Goal: Transaction & Acquisition: Book appointment/travel/reservation

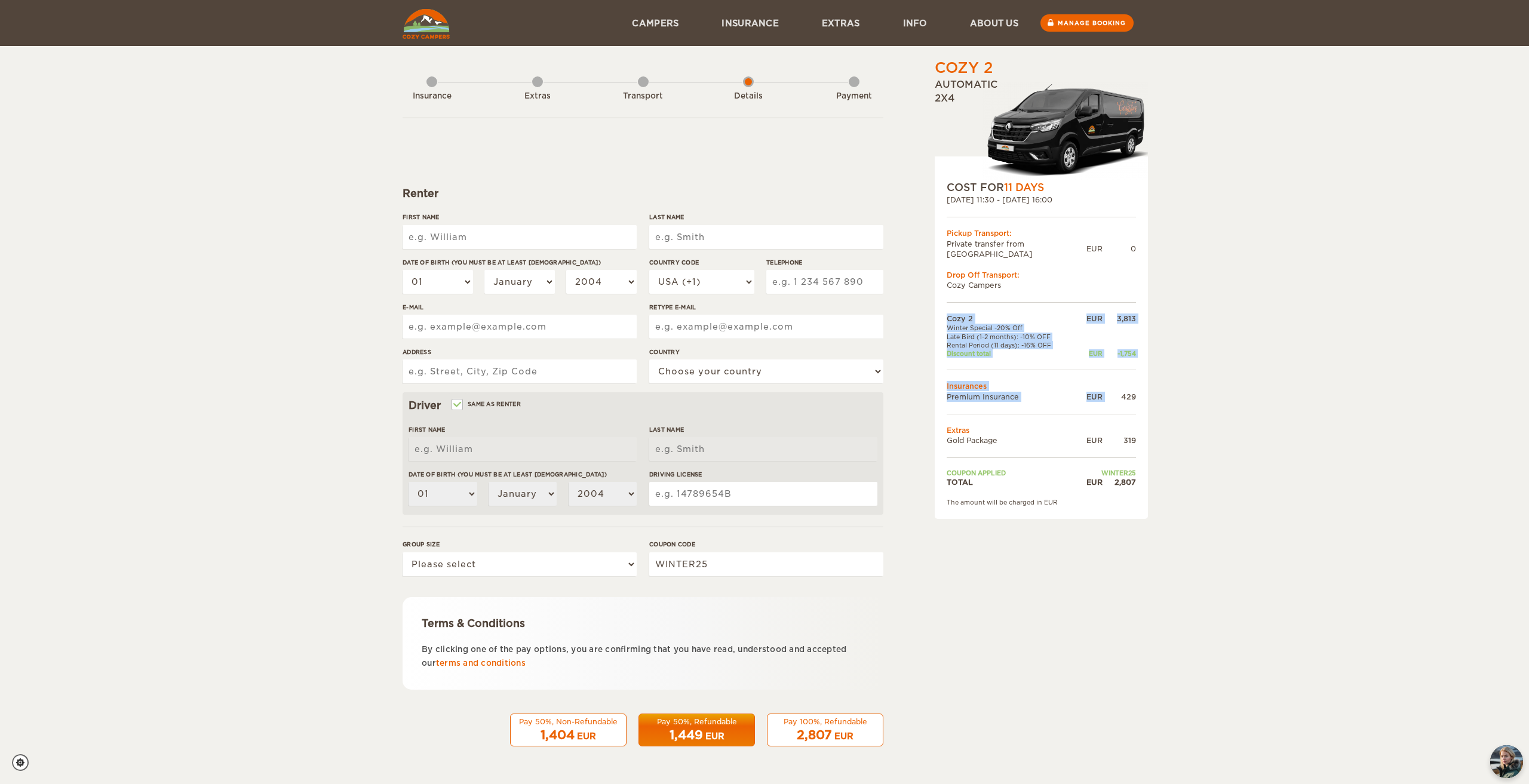
drag, startPoint x: 1139, startPoint y: 388, endPoint x: 1110, endPoint y: 390, distance: 29.1
click at [1110, 390] on div "COST FOR 11 Days [DATE] 11:30 - [DATE] 16:00 Pickup Transport: Private transfer…" at bounding box center [1041, 337] width 213 height 362
click at [1152, 387] on div "Cozy 2 Expand Collapse Total 2,807 EUR Automatic 2x4 COST FOR 11 Days [DATE] 11…" at bounding box center [764, 388] width 1529 height 776
drag, startPoint x: 1122, startPoint y: 387, endPoint x: 1144, endPoint y: 387, distance: 22.0
click at [1144, 387] on div "COST FOR 11 Days [DATE] 11:30 - [DATE] 16:00 Pickup Transport: Private transfer…" at bounding box center [1041, 337] width 213 height 362
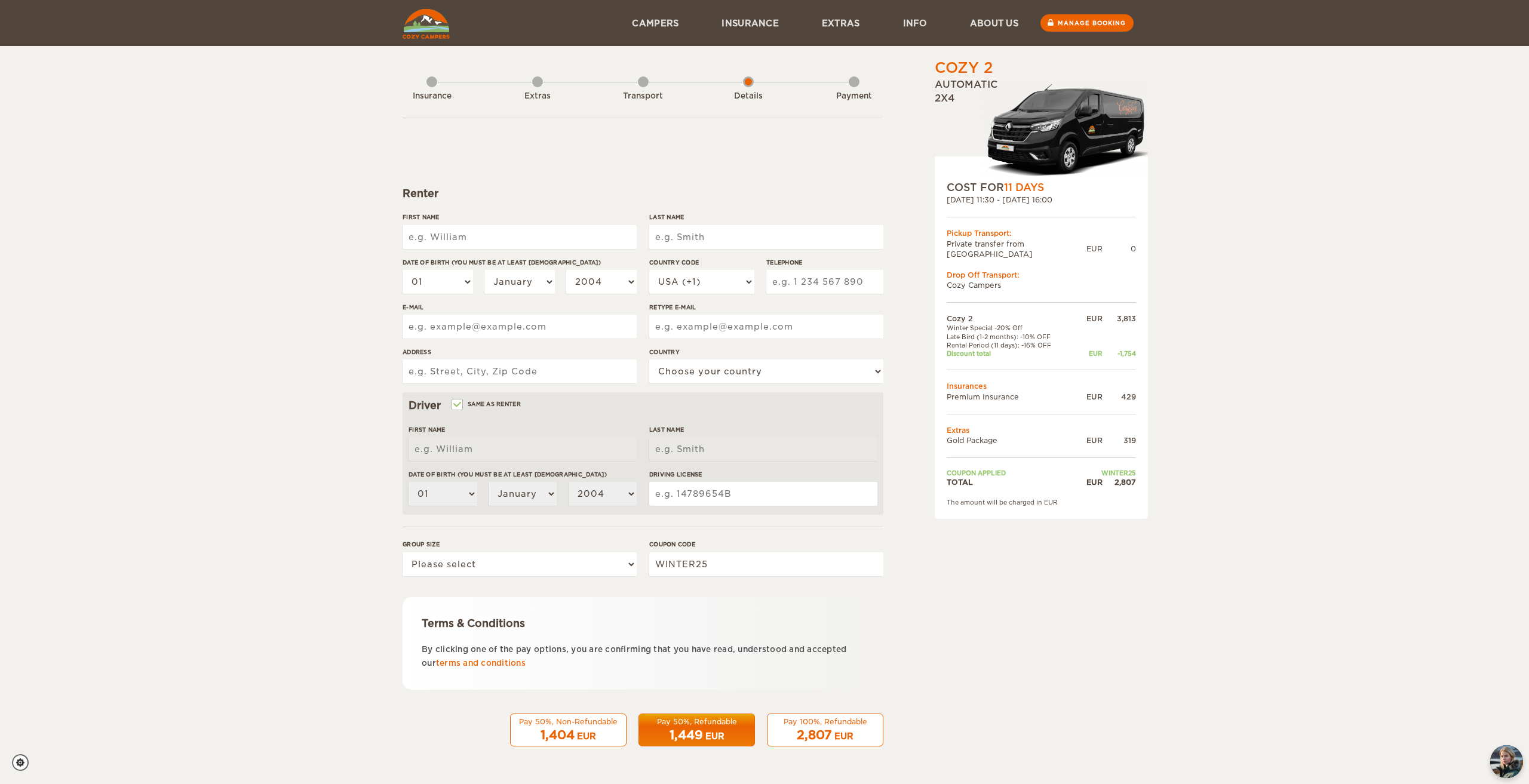
click at [1218, 384] on div "Cozy 2 Expand Collapse Total 2,807 EUR Automatic 2x4 COST FOR 11 Days [DATE] 11…" at bounding box center [764, 388] width 1529 height 776
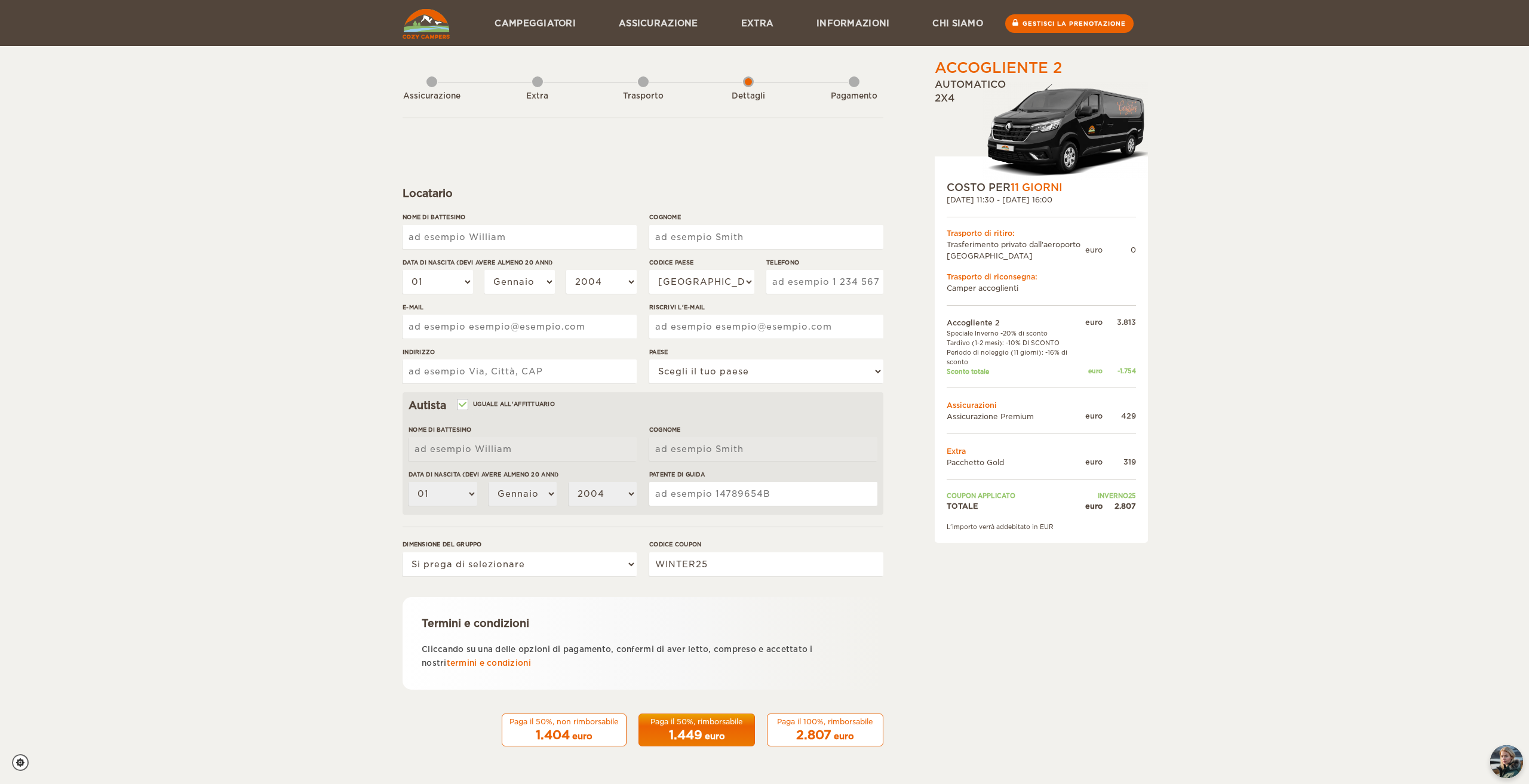
click at [1074, 643] on div "Accogliente 2 [GEOGRAPHIC_DATA] Crollo Totale 2.807 euro Automatico 2x4 COSTO P…" at bounding box center [1011, 411] width 231 height 706
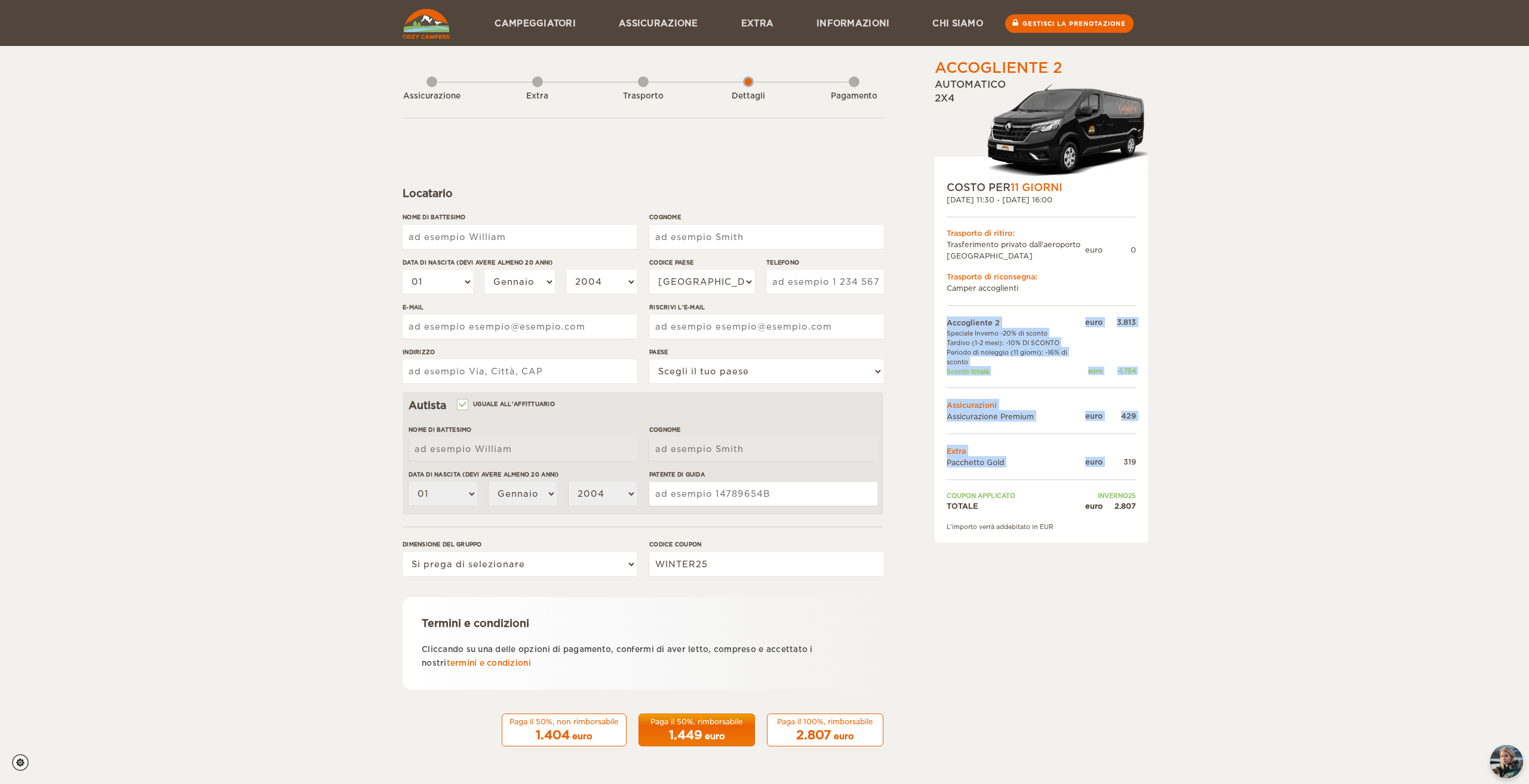
drag, startPoint x: 1137, startPoint y: 460, endPoint x: 1123, endPoint y: 460, distance: 14.0
click at [1123, 460] on div "COSTO PER 11 GIORNI [DATE] 11:30 - [DATE] 16:00 Trasporto di ritiro: Trasferime…" at bounding box center [1041, 350] width 213 height 386
click at [1125, 460] on font "319" at bounding box center [1129, 462] width 12 height 9
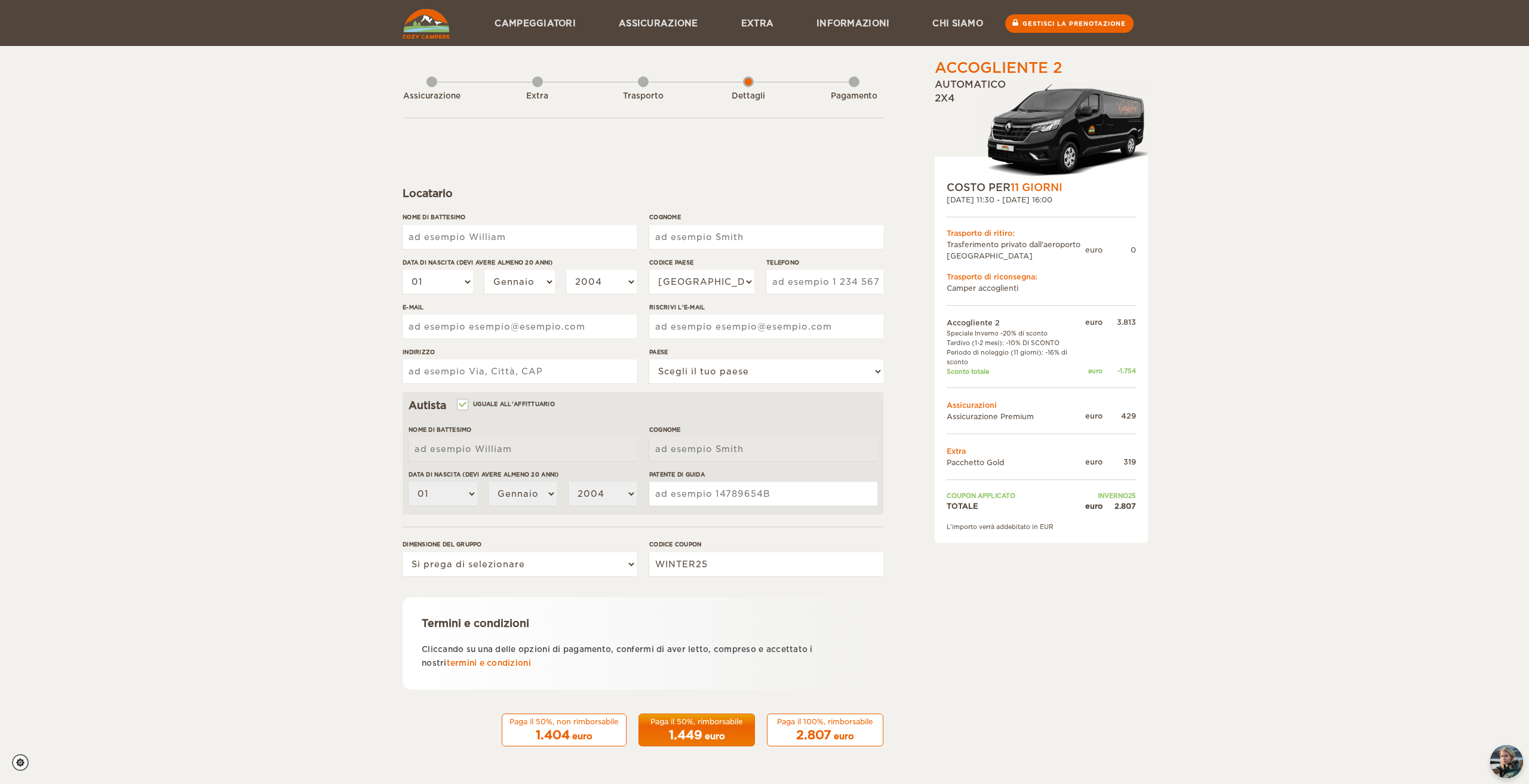
drag, startPoint x: 1019, startPoint y: 465, endPoint x: 962, endPoint y: 460, distance: 57.2
click at [944, 466] on div "COSTO PER 11 GIORNI [DATE] 11:30 - [DATE] 16:00 Trasporto di ritiro: Trasferime…" at bounding box center [1041, 350] width 213 height 386
click at [1020, 460] on td "Pacchetto Gold" at bounding box center [1016, 461] width 139 height 11
drag, startPoint x: 1116, startPoint y: 502, endPoint x: 1134, endPoint y: 504, distance: 18.1
click at [1134, 504] on font "2.807" at bounding box center [1125, 506] width 22 height 9
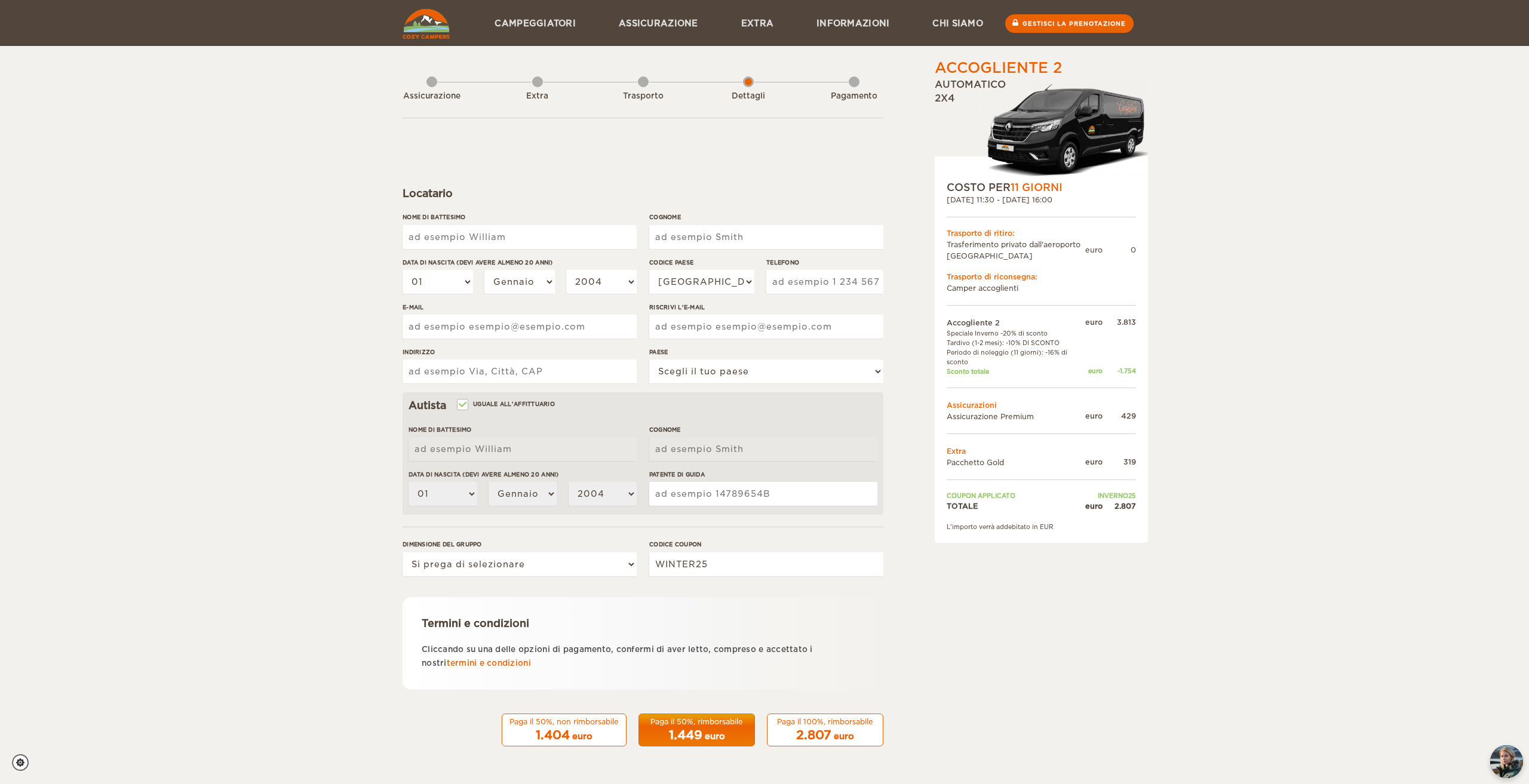
click at [1166, 511] on div "Accogliente 2 [GEOGRAPHIC_DATA] Crollo Totale 2.807 euro Automatico 2x4 COSTO P…" at bounding box center [764, 388] width 1529 height 776
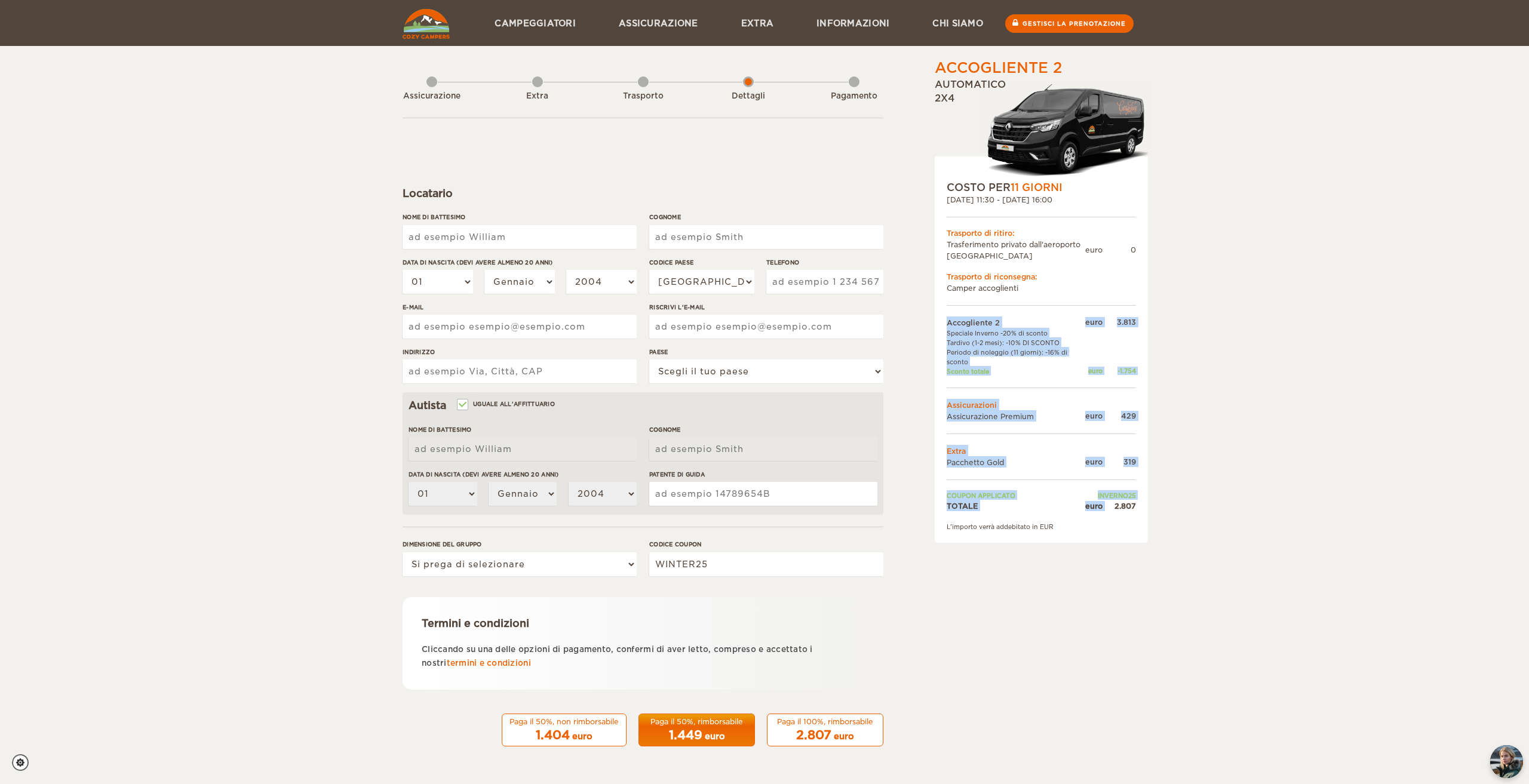
drag, startPoint x: 1114, startPoint y: 510, endPoint x: 1145, endPoint y: 510, distance: 31.0
click at [1145, 510] on div "COSTO PER 11 GIORNI [DATE] 11:30 - [DATE] 16:00 Trasporto di ritiro: Trasferime…" at bounding box center [1041, 350] width 213 height 386
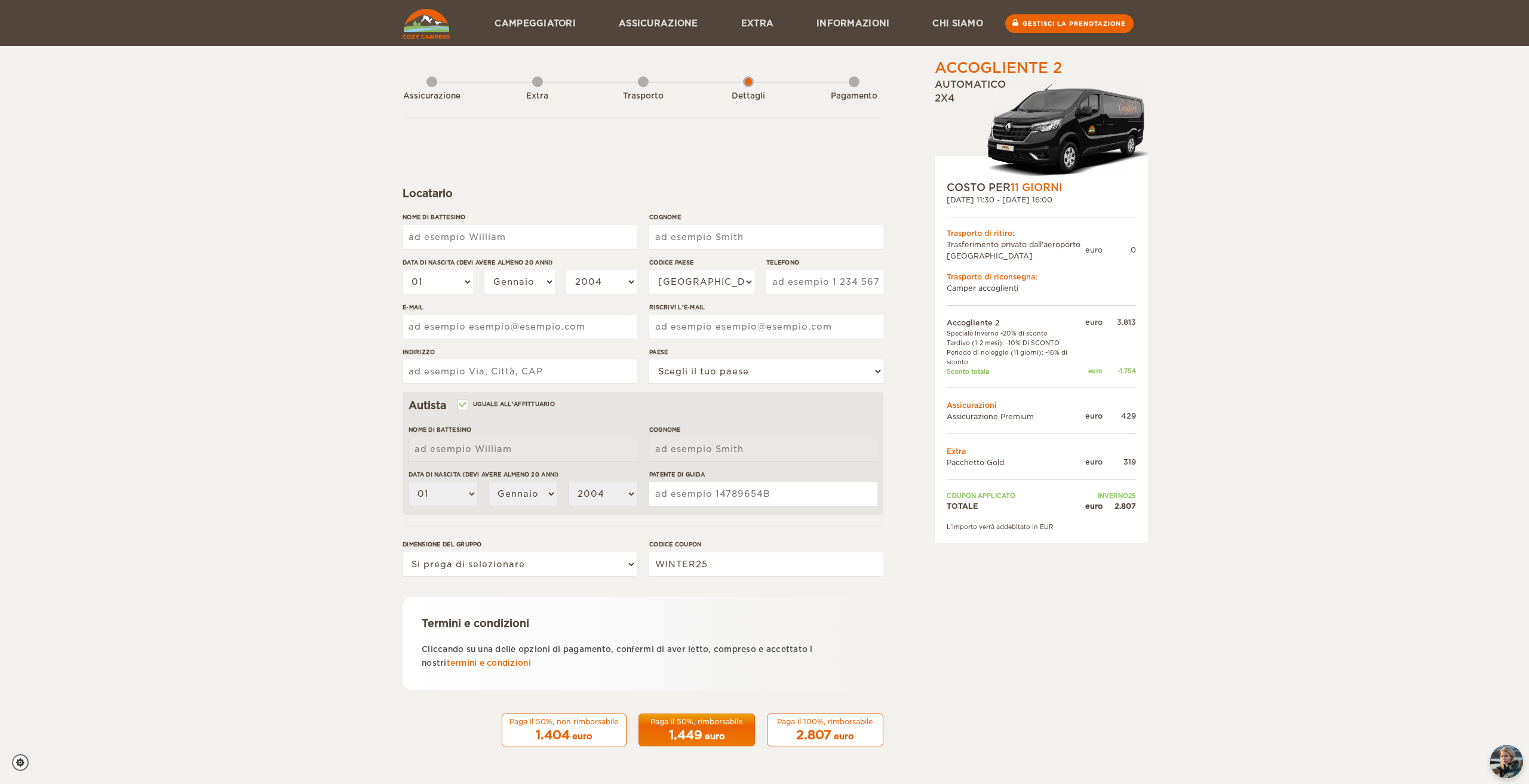
click at [1228, 527] on div "Accogliente 2 [GEOGRAPHIC_DATA] Crollo Totale 2.807 euro Automatico 2x4 COSTO P…" at bounding box center [764, 388] width 1529 height 776
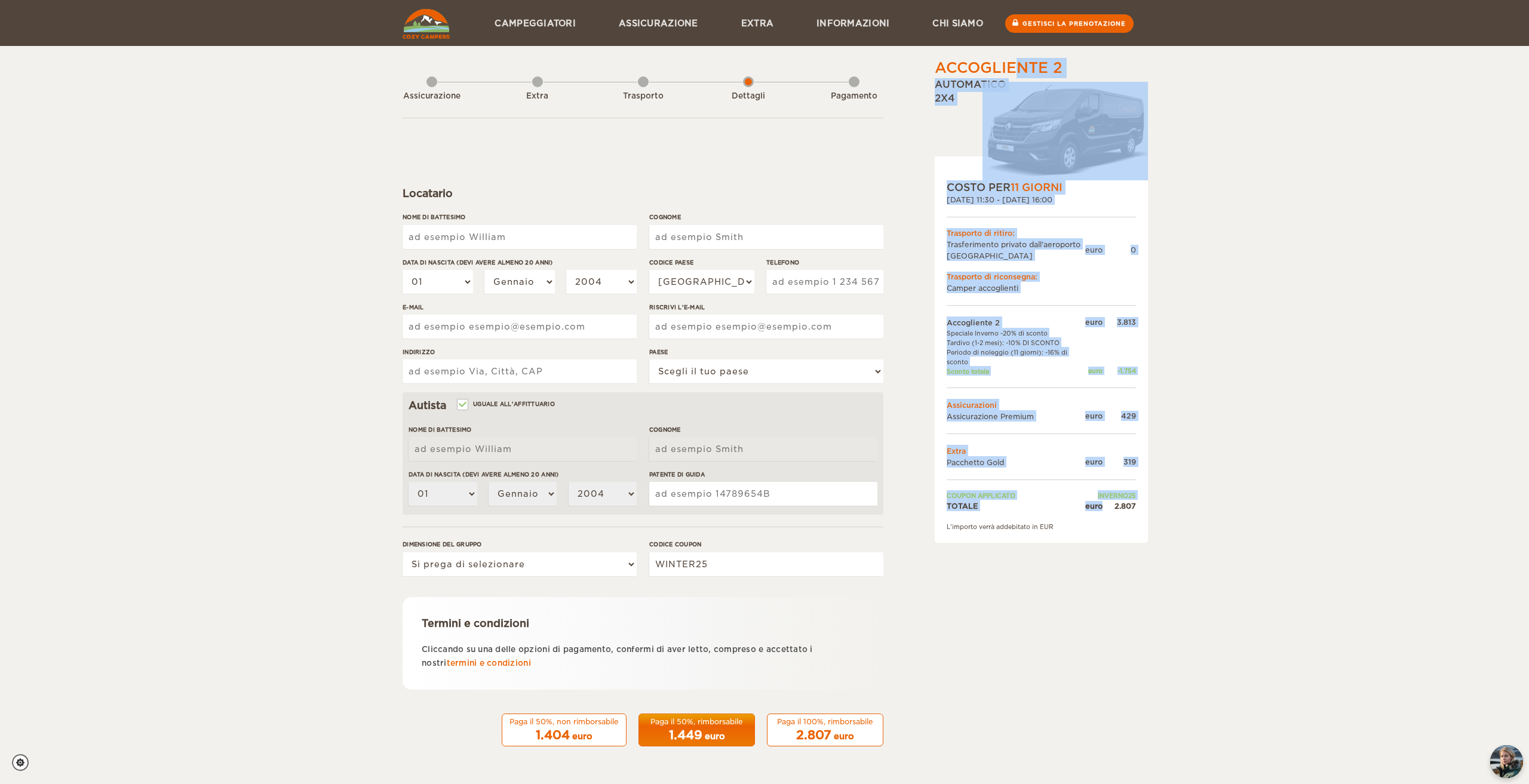
drag, startPoint x: 1112, startPoint y: 507, endPoint x: 1149, endPoint y: 512, distance: 37.3
click at [1149, 512] on div "Accogliente 2 [GEOGRAPHIC_DATA] Crollo Totale 2.807 euro Automatico 2x4 COSTO P…" at bounding box center [764, 388] width 1529 height 776
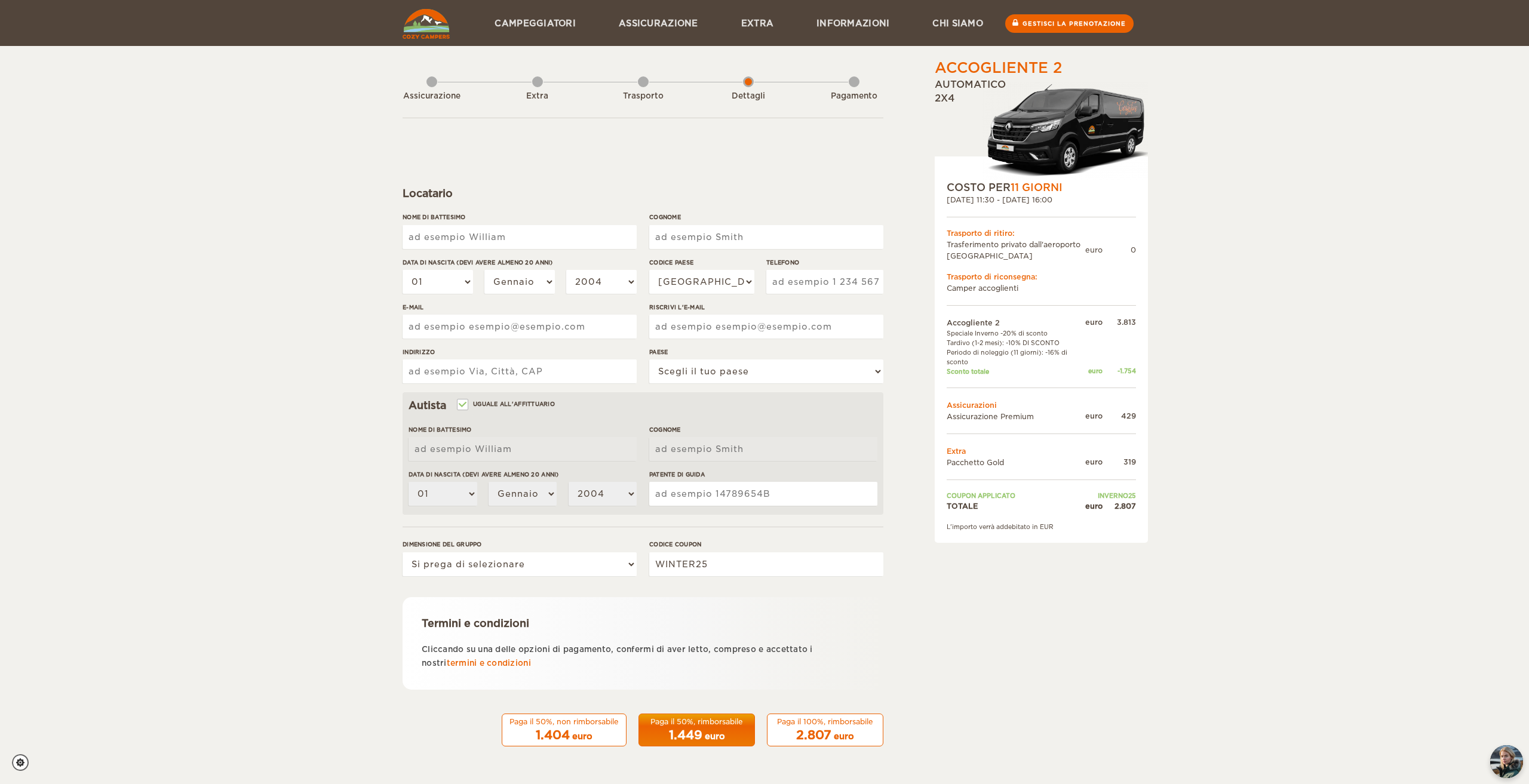
click at [1211, 518] on div "Accogliente 2 [GEOGRAPHIC_DATA] Crollo Totale 2.807 euro Automatico 2x4 COSTO P…" at bounding box center [764, 388] width 1529 height 776
